Goal: Task Accomplishment & Management: Manage account settings

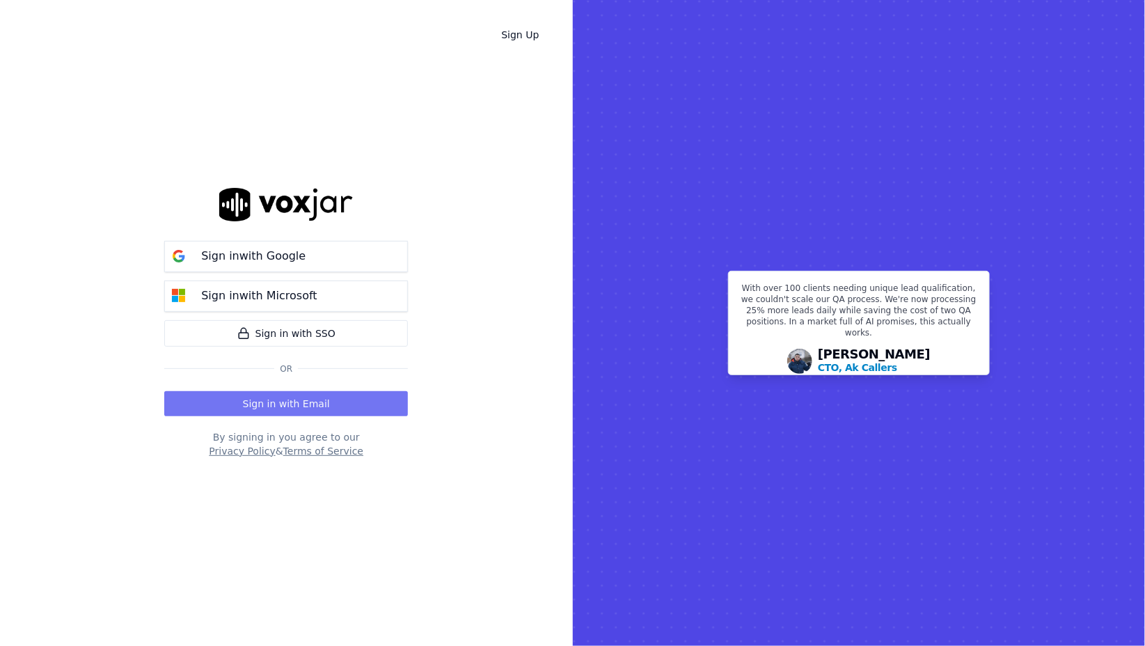
click at [309, 397] on button "Sign in with Email" at bounding box center [286, 403] width 244 height 25
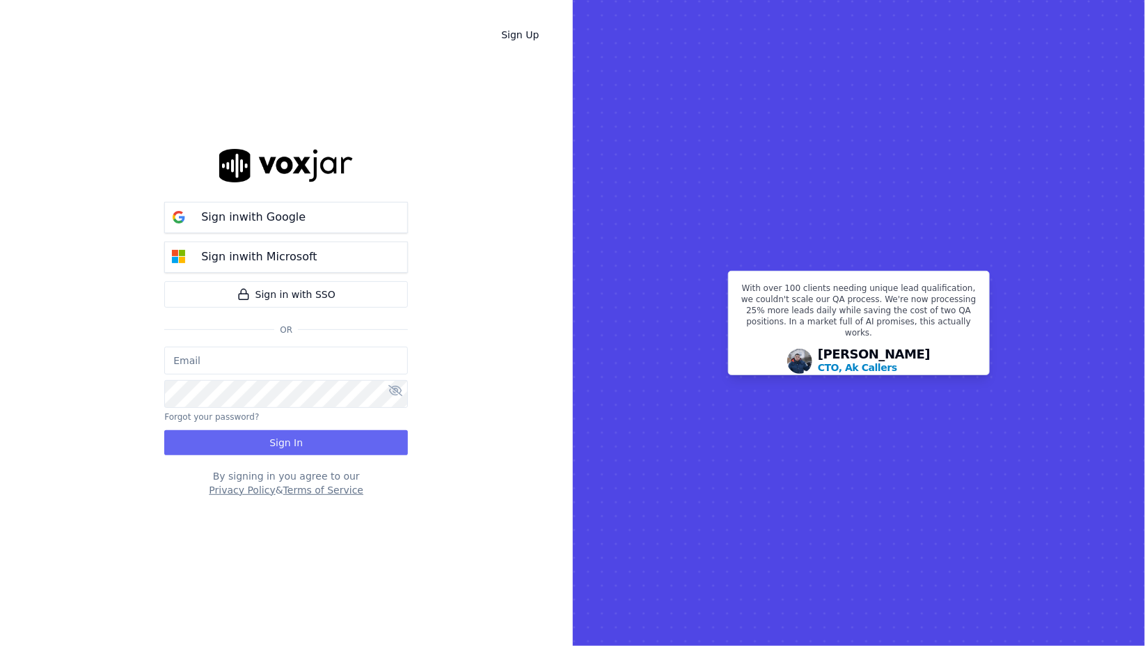
type input "[EMAIL_ADDRESS][DOMAIN_NAME]"
click at [297, 451] on button "Sign In" at bounding box center [286, 442] width 244 height 25
